Goal: Information Seeking & Learning: Learn about a topic

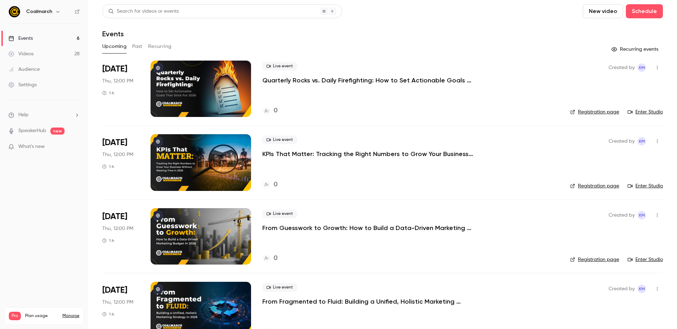
click at [312, 80] on p "Quarterly Rocks vs. Daily Firefighting: How to Set Actionable Goals That Stick …" at bounding box center [368, 80] width 212 height 8
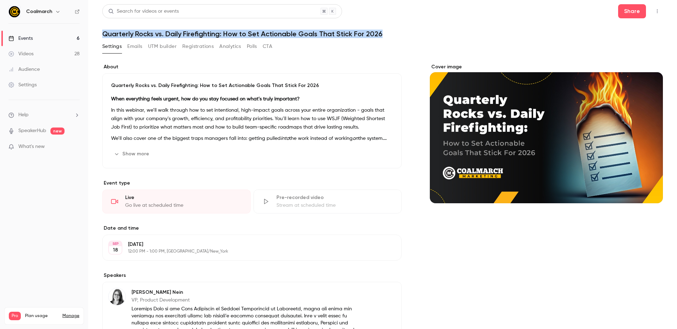
drag, startPoint x: 107, startPoint y: 33, endPoint x: 388, endPoint y: 37, distance: 281.2
click at [388, 37] on h1 "Quarterly Rocks vs. Daily Firefighting: How to Set Actionable Goals That Stick …" at bounding box center [382, 34] width 561 height 8
click at [58, 37] on link "Events 6" at bounding box center [44, 39] width 88 height 16
